Goal: Complete application form

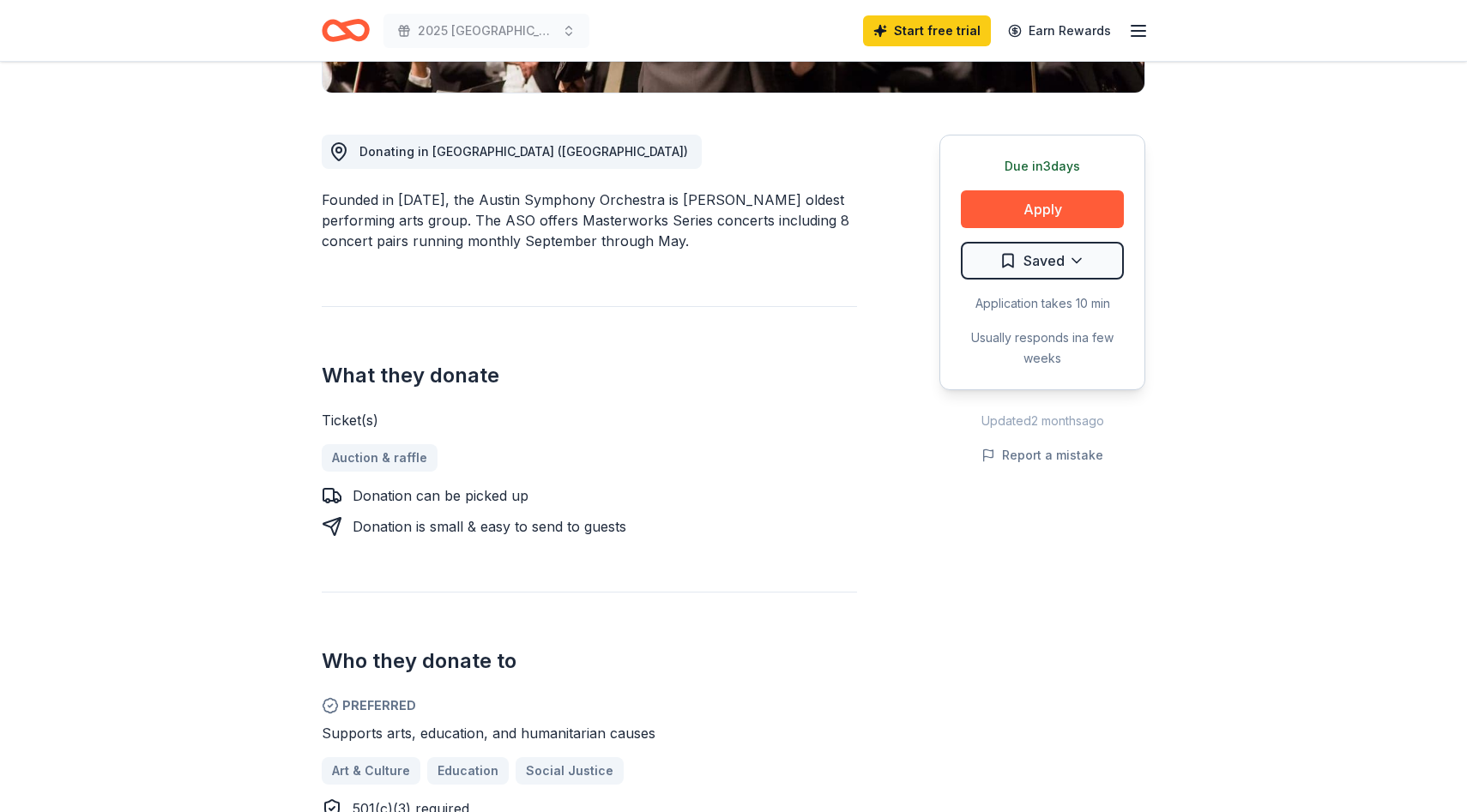
scroll to position [443, 0]
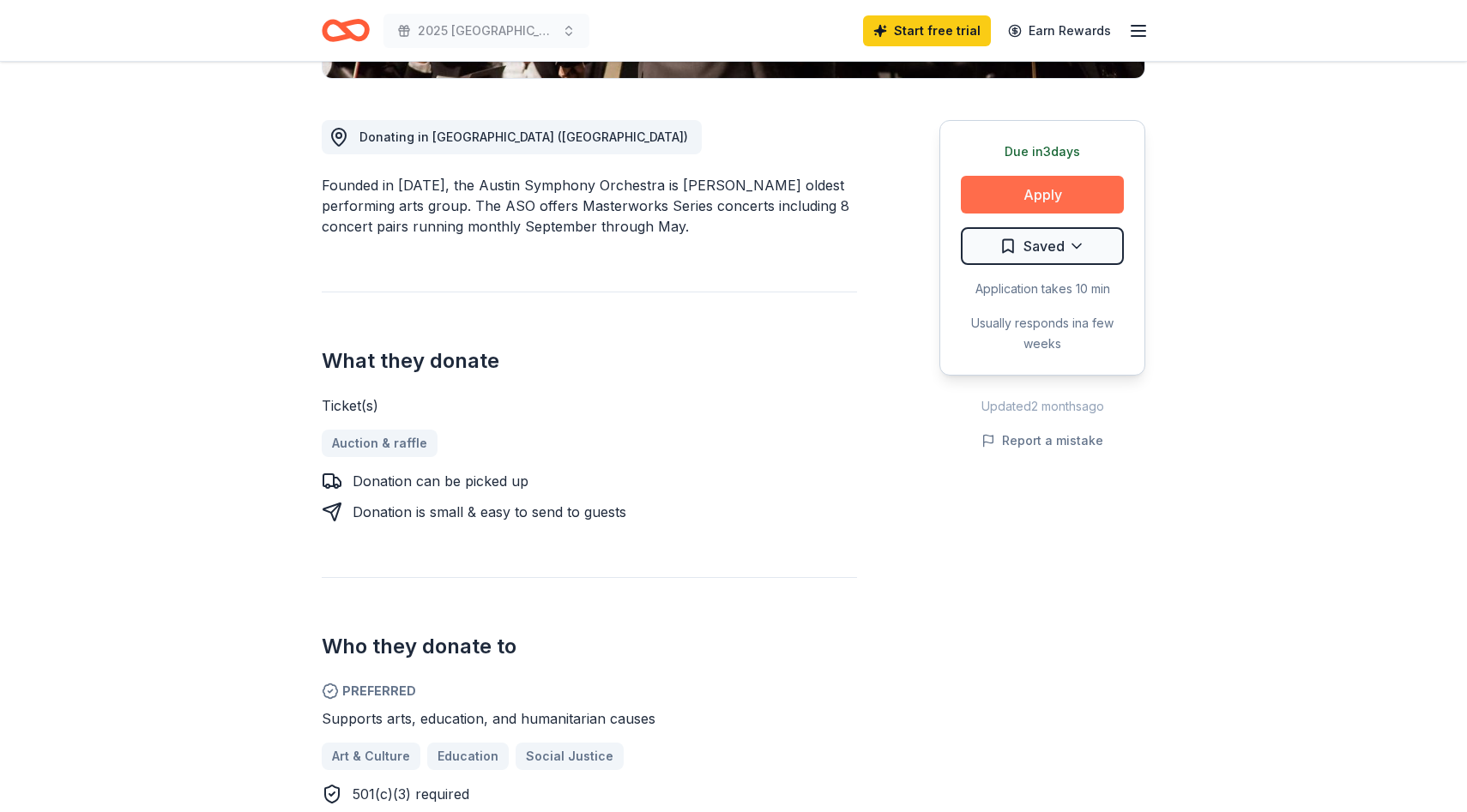
click at [1037, 203] on button "Apply" at bounding box center [1042, 195] width 163 height 38
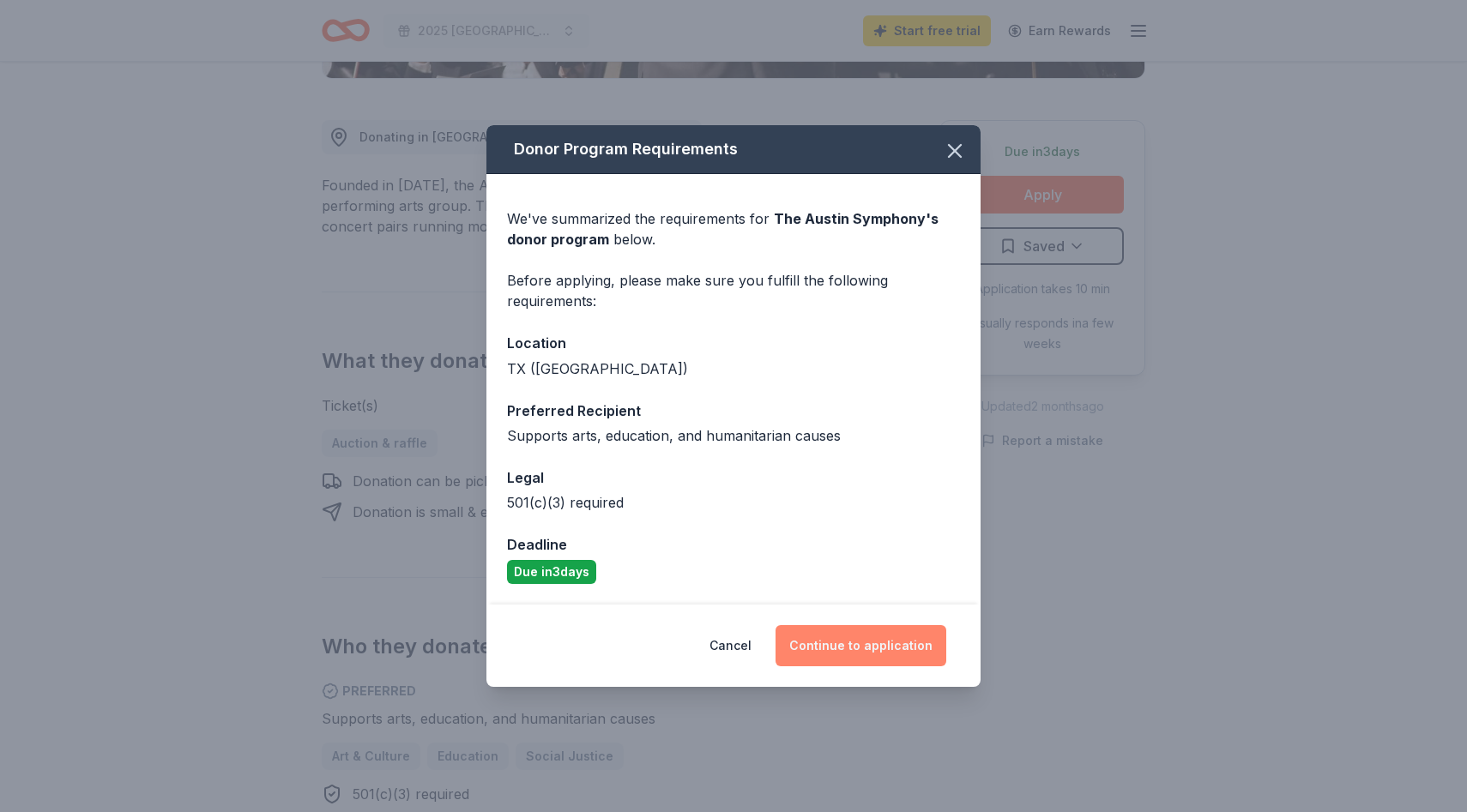
click at [827, 649] on button "Continue to application" at bounding box center [861, 646] width 170 height 42
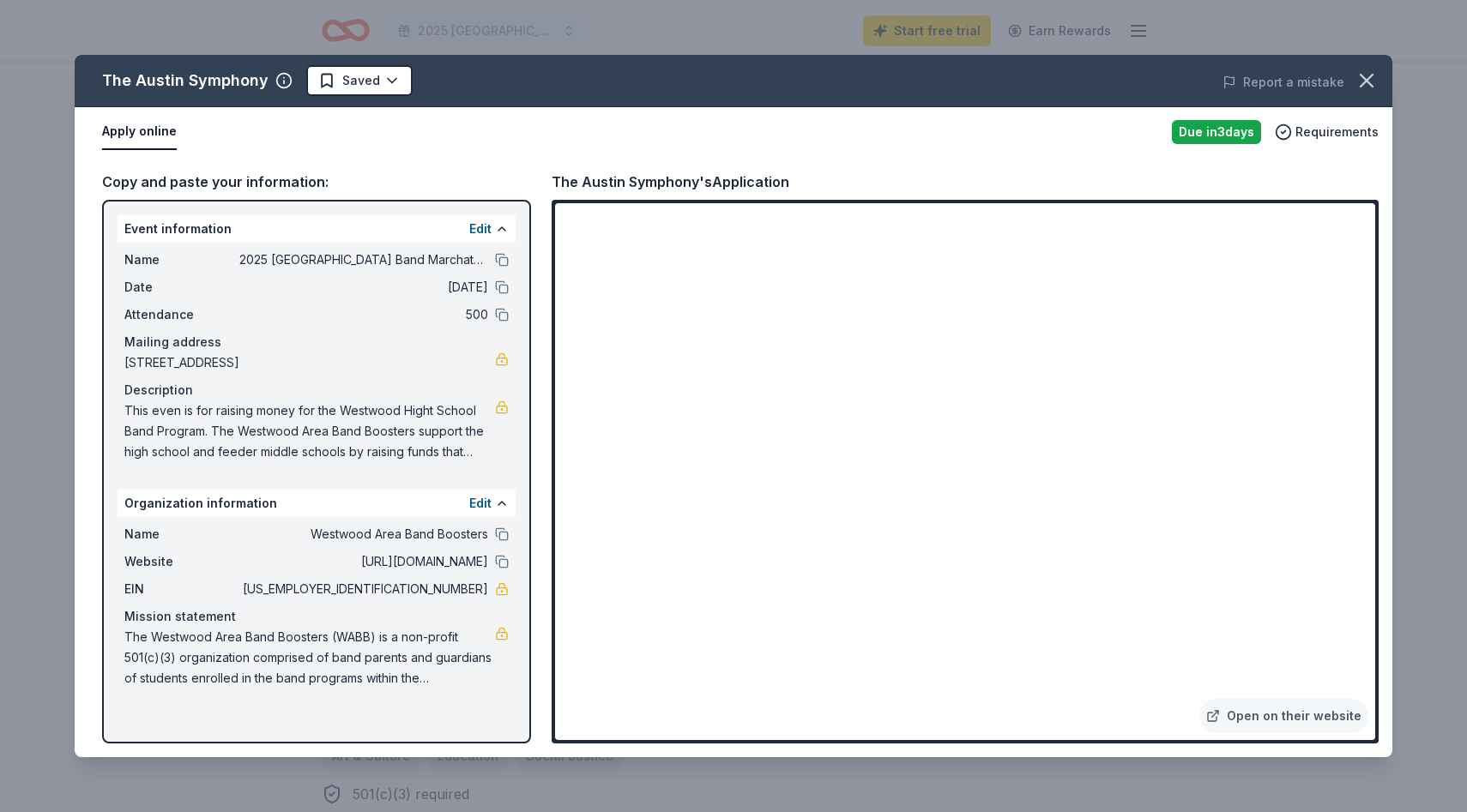
click at [161, 138] on button "Apply online" at bounding box center [139, 132] width 74 height 36
click at [134, 137] on button "Apply online" at bounding box center [139, 132] width 74 height 36
click at [311, 627] on span "The Westwood Area Band Boosters (WABB) is a non-profit 501(c)(3) organization c…" at bounding box center [310, 658] width 370 height 61
click at [500, 224] on button at bounding box center [502, 229] width 14 height 14
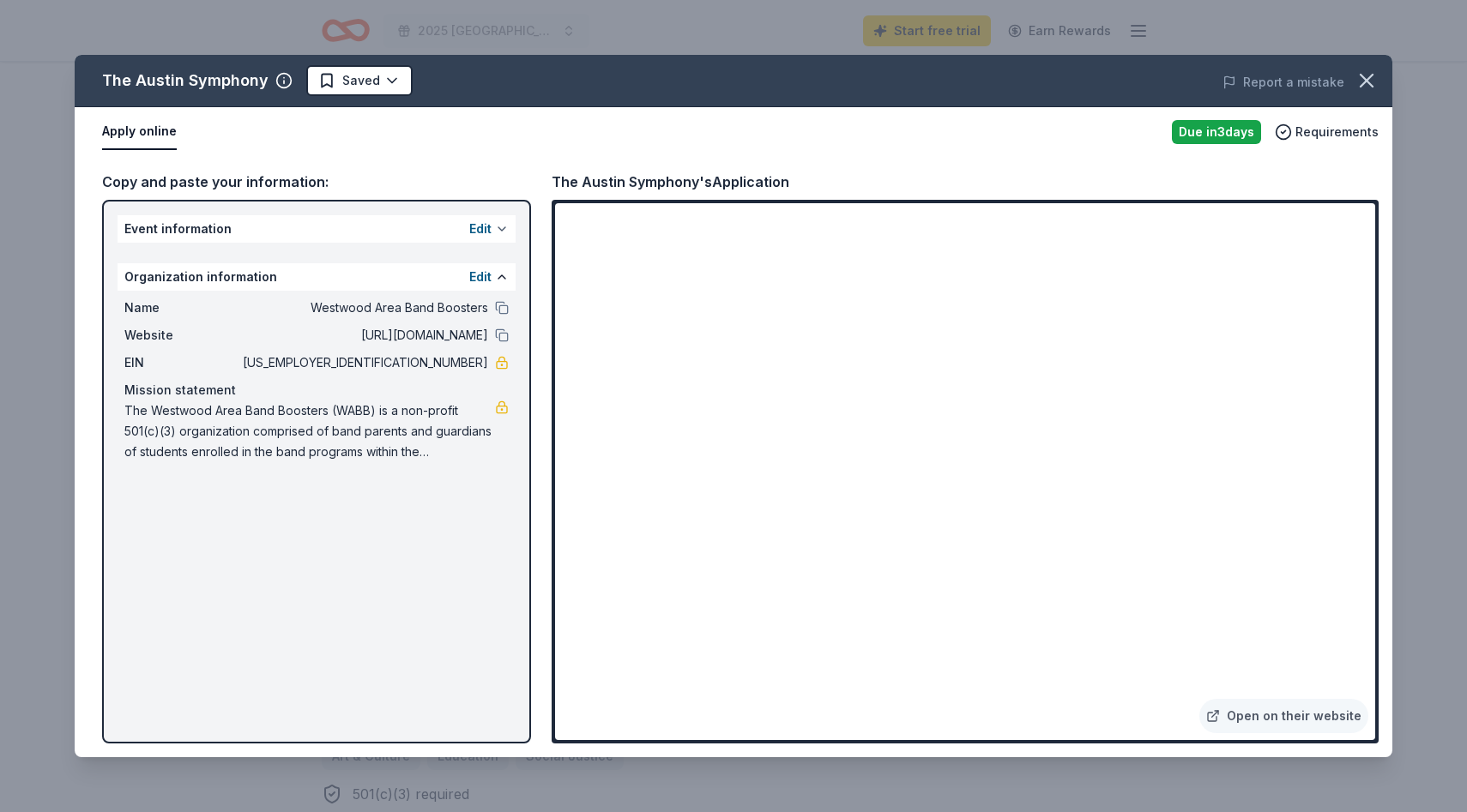
click at [500, 224] on button at bounding box center [502, 229] width 14 height 14
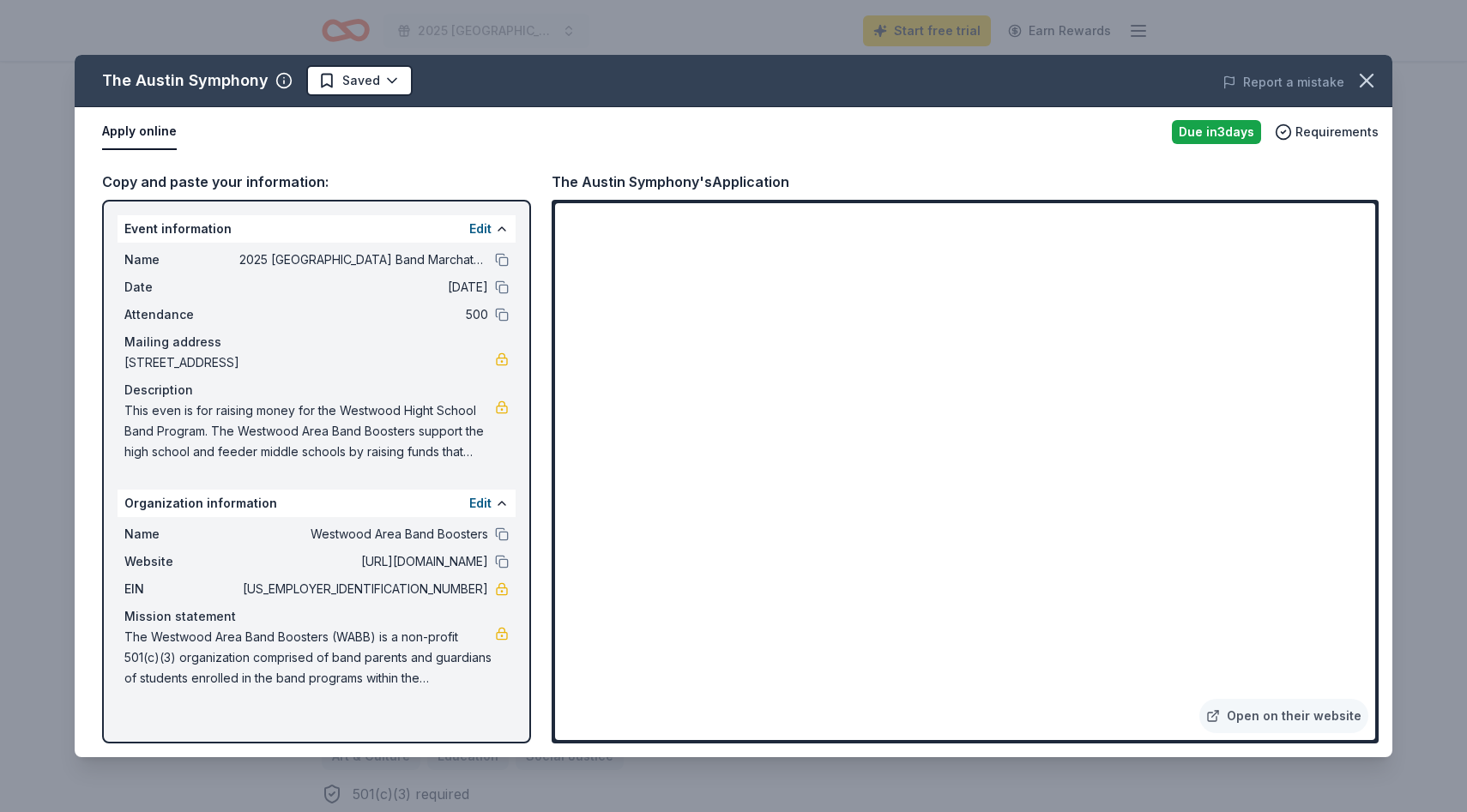
click at [753, 185] on div "The Austin Symphony's Application" at bounding box center [671, 181] width 238 height 23
click at [663, 187] on div "The Austin Symphony's Application" at bounding box center [671, 181] width 238 height 23
click at [661, 181] on div "The Austin Symphony's Application" at bounding box center [671, 181] width 238 height 23
click at [1302, 84] on button "Report a mistake" at bounding box center [1283, 82] width 122 height 21
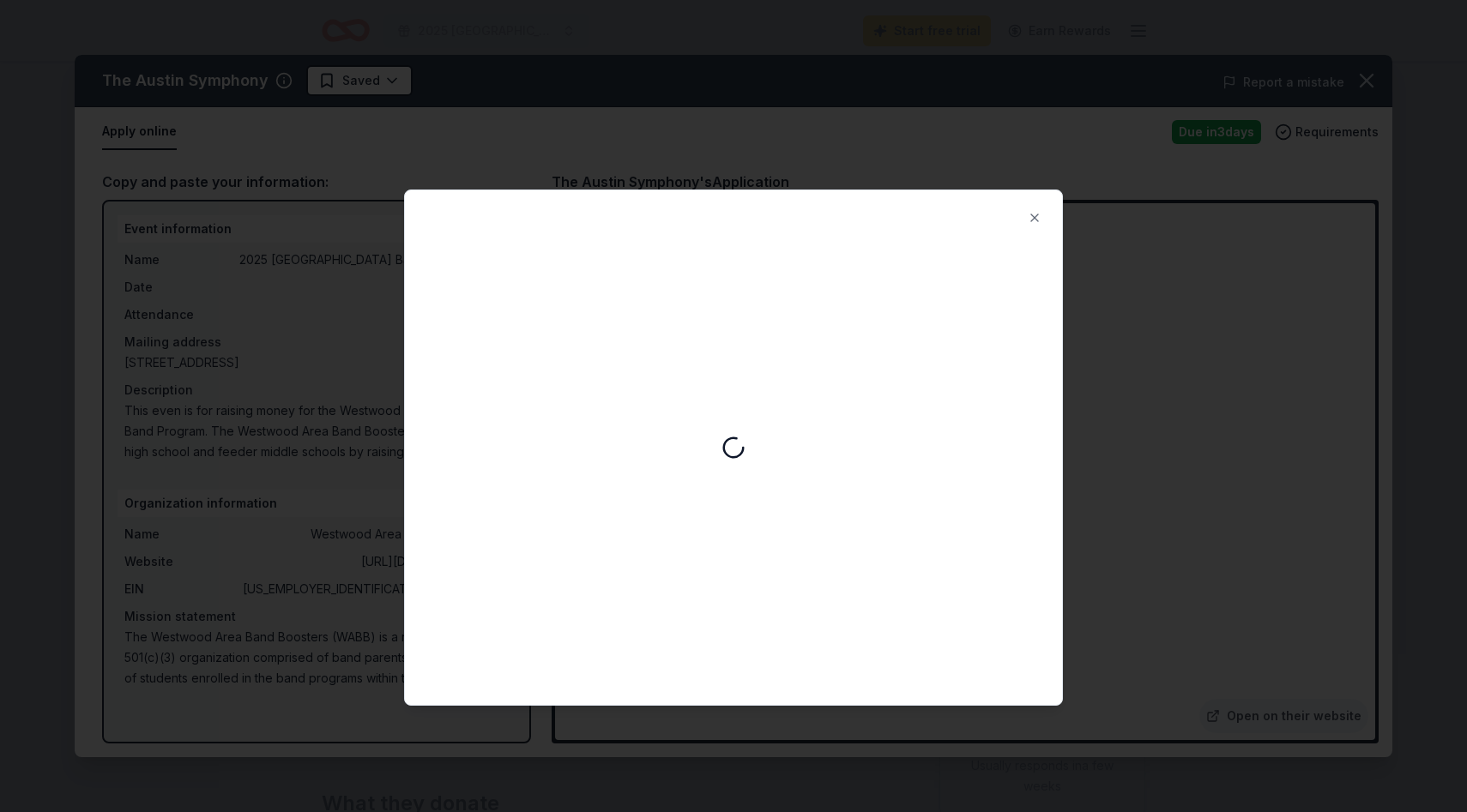
scroll to position [0, 0]
